Goal: Task Accomplishment & Management: Manage account settings

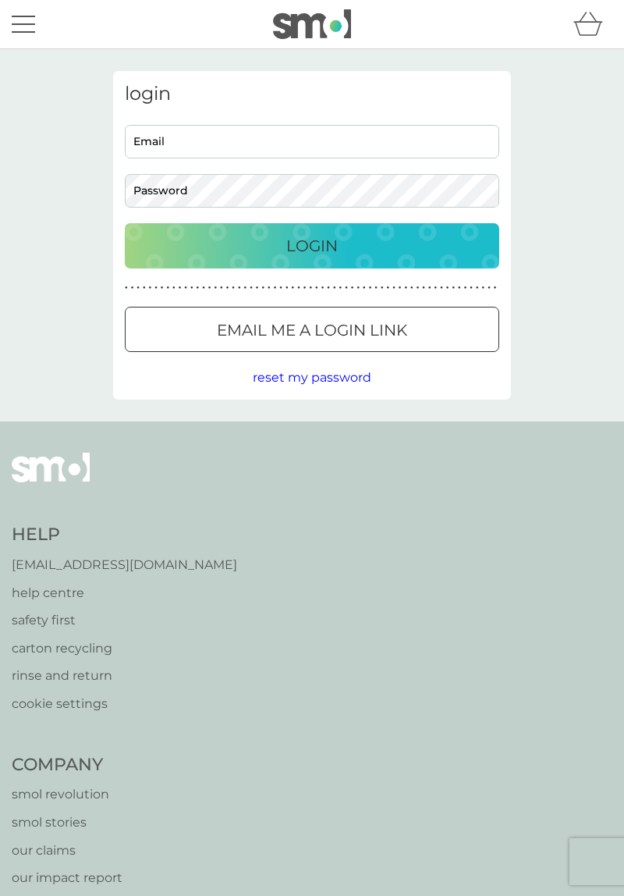
click at [240, 142] on input "Email" at bounding box center [312, 142] width 375 height 34
type input "[EMAIL_ADDRESS][DOMAIN_NAME]"
click at [125, 223] on button "Login" at bounding box center [312, 245] width 375 height 45
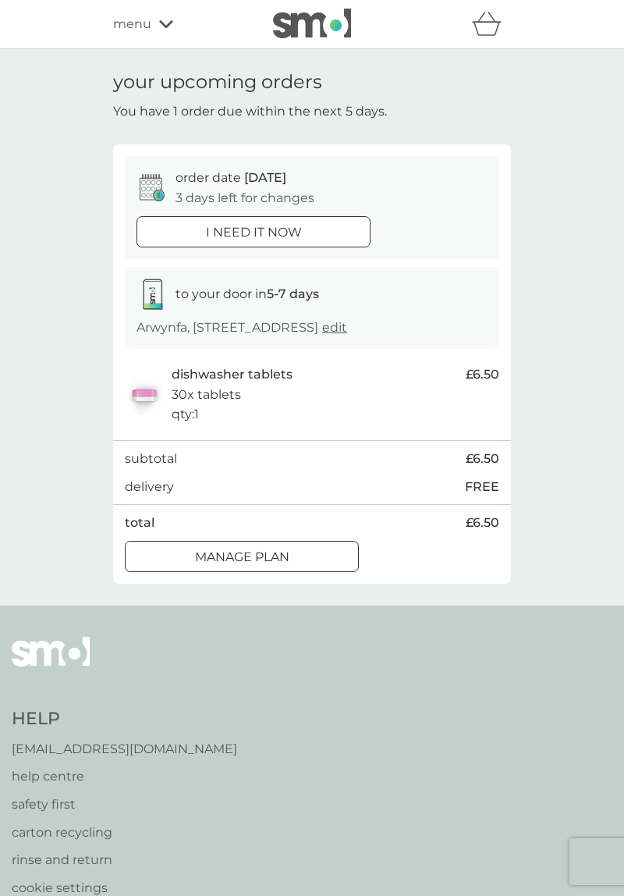
click at [317, 550] on div "Manage plan" at bounding box center [242, 557] width 233 height 20
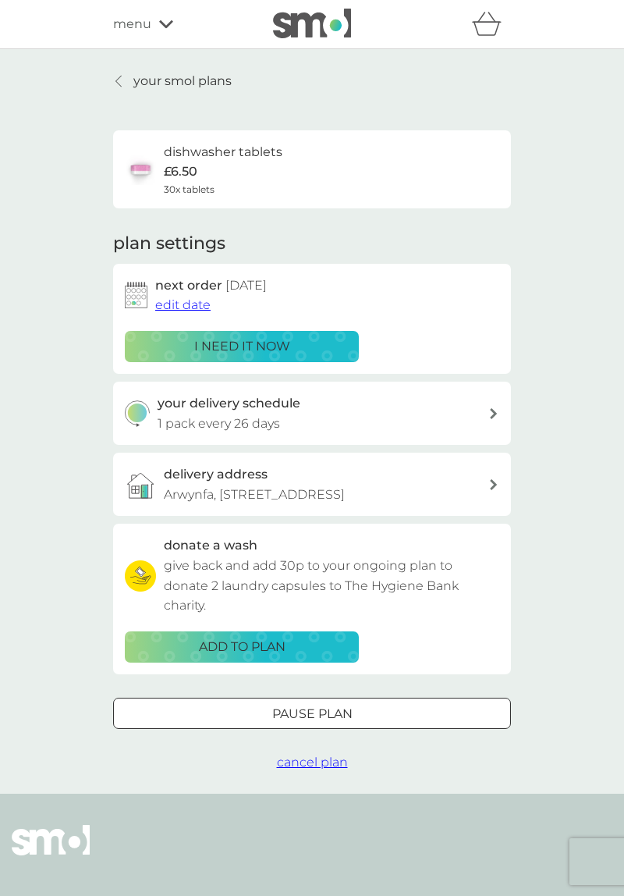
click at [176, 303] on span "edit date" at bounding box center [182, 304] width 55 height 15
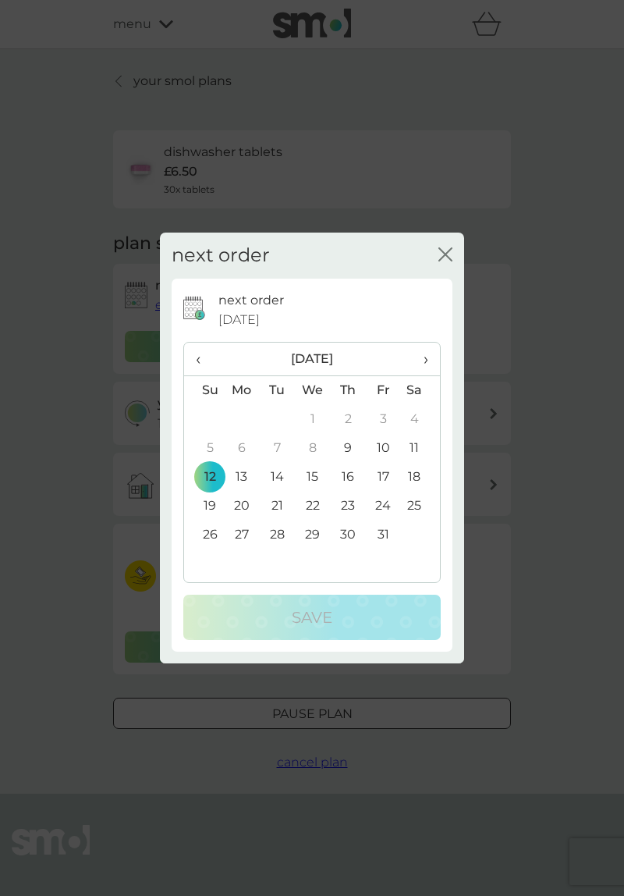
click at [217, 536] on td "26" at bounding box center [204, 535] width 40 height 29
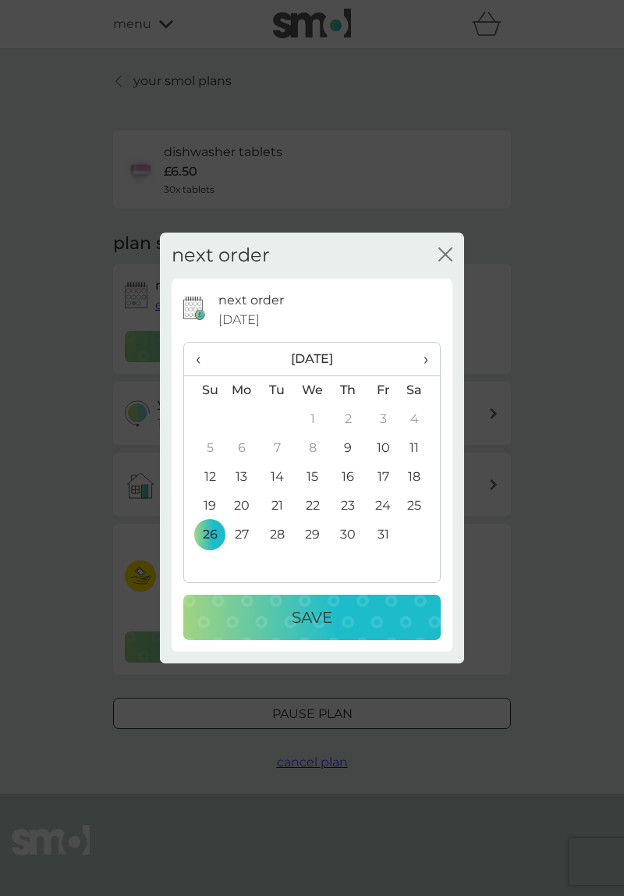
click at [212, 498] on td "19" at bounding box center [204, 506] width 40 height 29
click at [350, 625] on div "Save" at bounding box center [312, 617] width 226 height 25
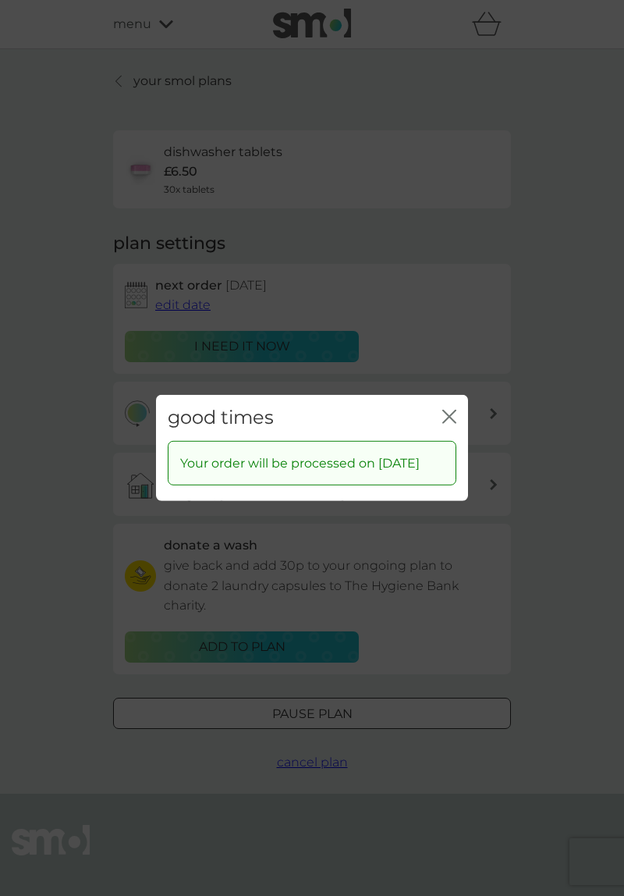
click at [443, 410] on icon "close" at bounding box center [450, 417] width 14 height 14
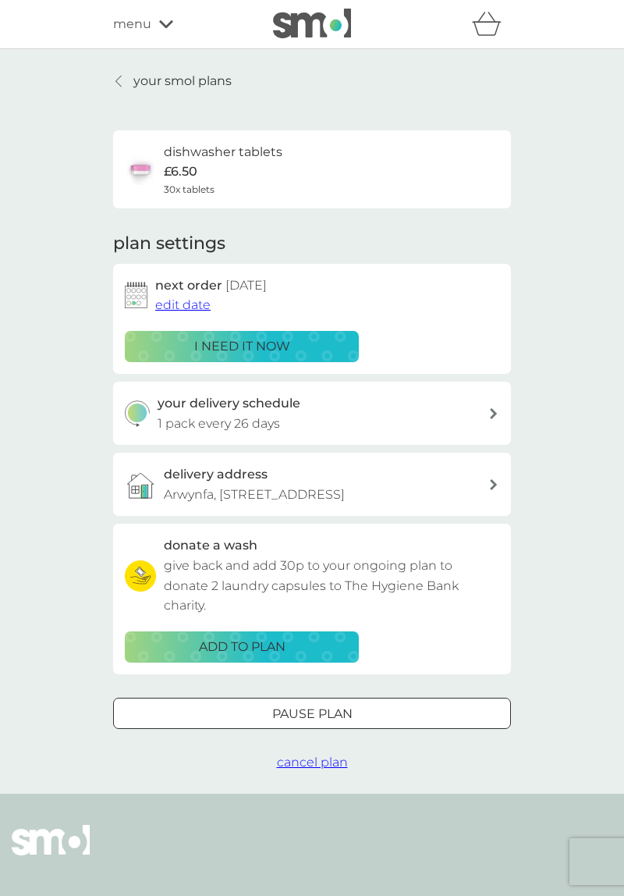
click at [183, 82] on p "your smol plans" at bounding box center [182, 81] width 98 height 20
